Goal: Task Accomplishment & Management: Use online tool/utility

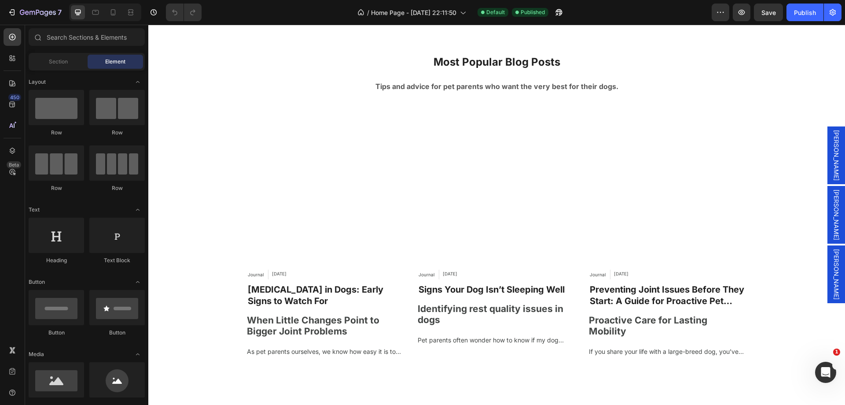
scroll to position [3262, 0]
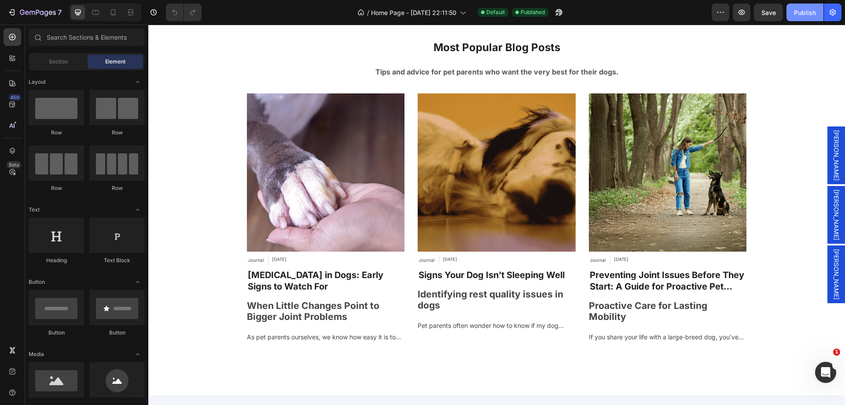
click at [800, 8] on div "Publish" at bounding box center [805, 12] width 22 height 9
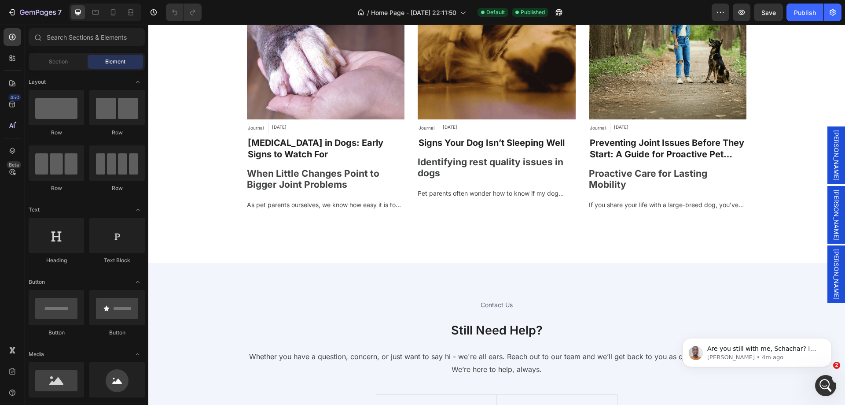
scroll to position [0, 0]
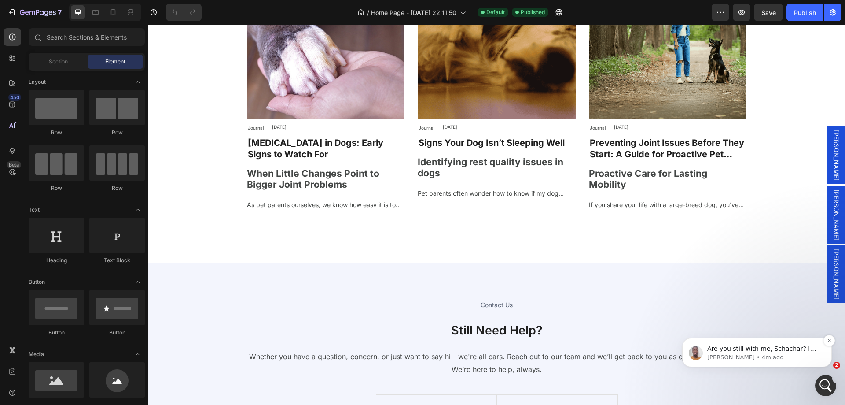
click at [780, 352] on p "Are you still with me, Schachar? I want us to troubleshoot and see why this is …" at bounding box center [765, 348] width 114 height 9
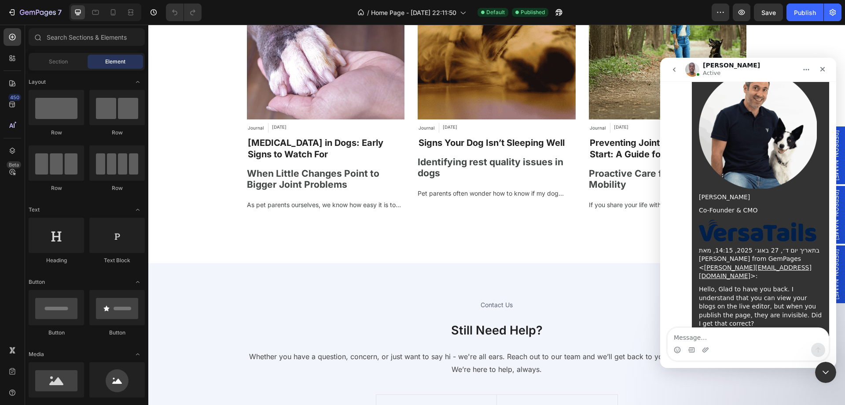
scroll to position [1882, 0]
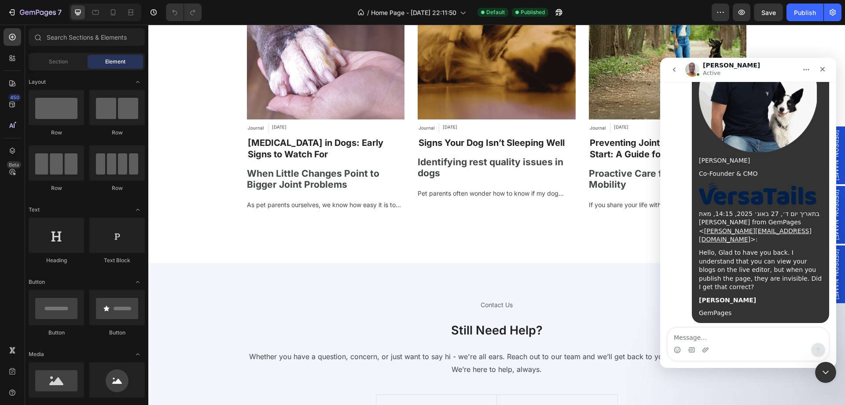
click at [717, 364] on div "Are you still with me, Schachar? I want us to troubleshoot and see why this is …" at bounding box center [736, 381] width 123 height 34
click at [713, 364] on div "Are you still with me, Schachar? I want us to troubleshoot and see why this is …" at bounding box center [736, 381] width 123 height 34
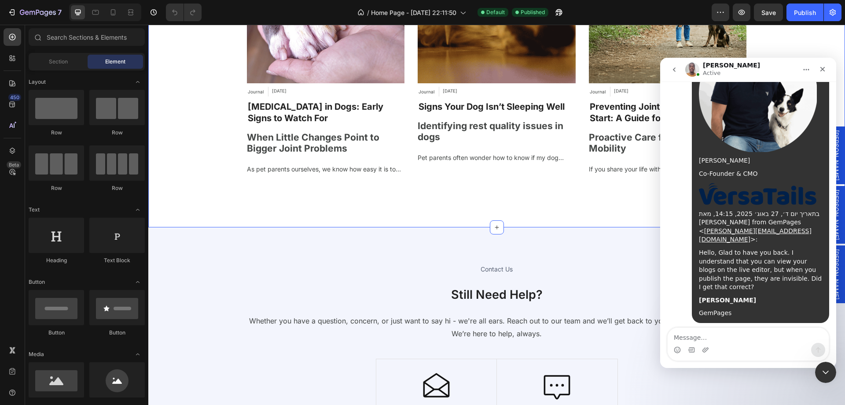
scroll to position [3174, 0]
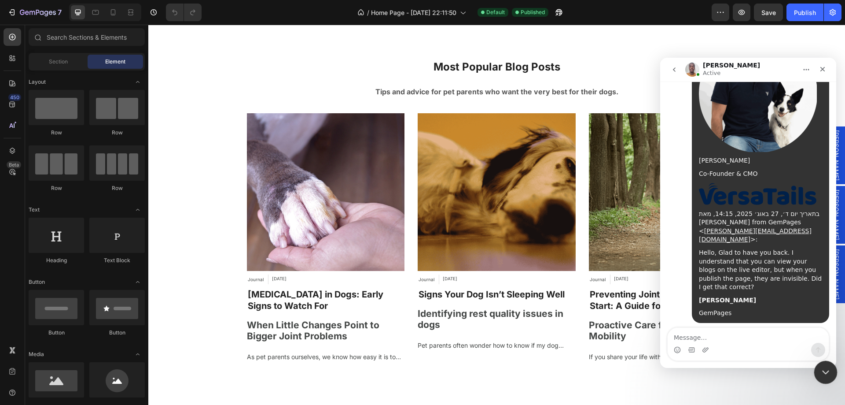
drag, startPoint x: 825, startPoint y: 371, endPoint x: 1149, endPoint y: 720, distance: 477.0
click at [825, 371] on icon "Close Intercom Messenger" at bounding box center [824, 370] width 11 height 11
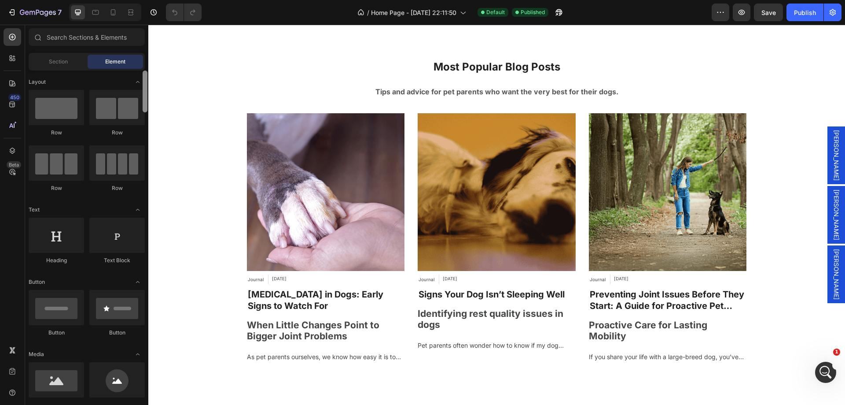
scroll to position [1882, 0]
click html
click at [829, 370] on icon "Open Intercom Messenger" at bounding box center [825, 371] width 15 height 15
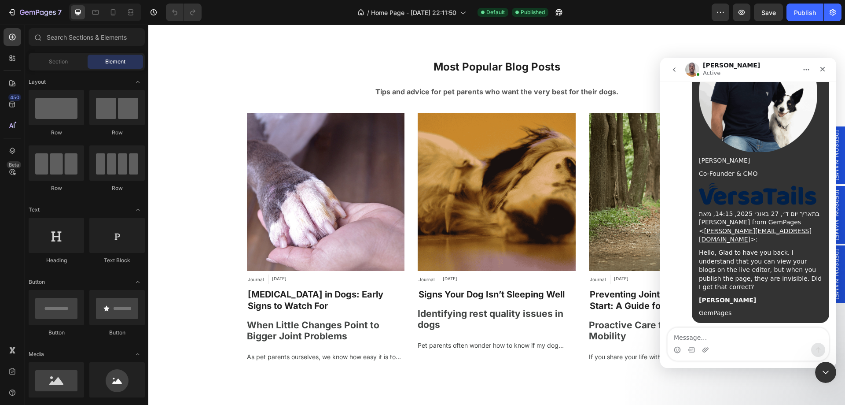
click at [709, 338] on textarea "Message…" at bounding box center [748, 335] width 161 height 15
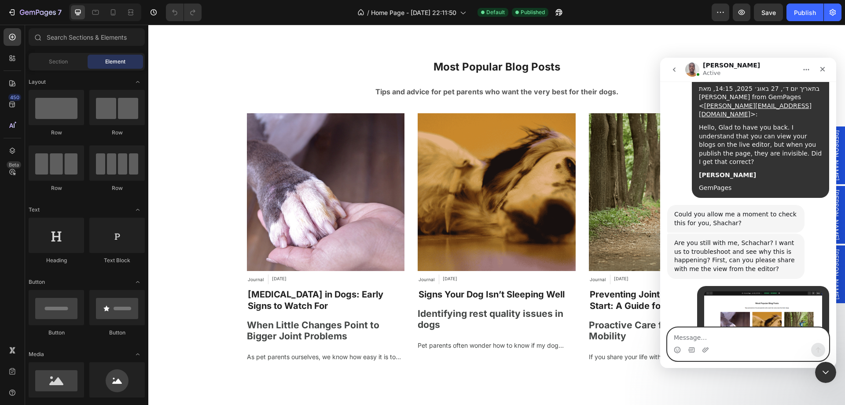
scroll to position [2033, 0]
